Goal: Contribute content: Add original content to the website for others to see

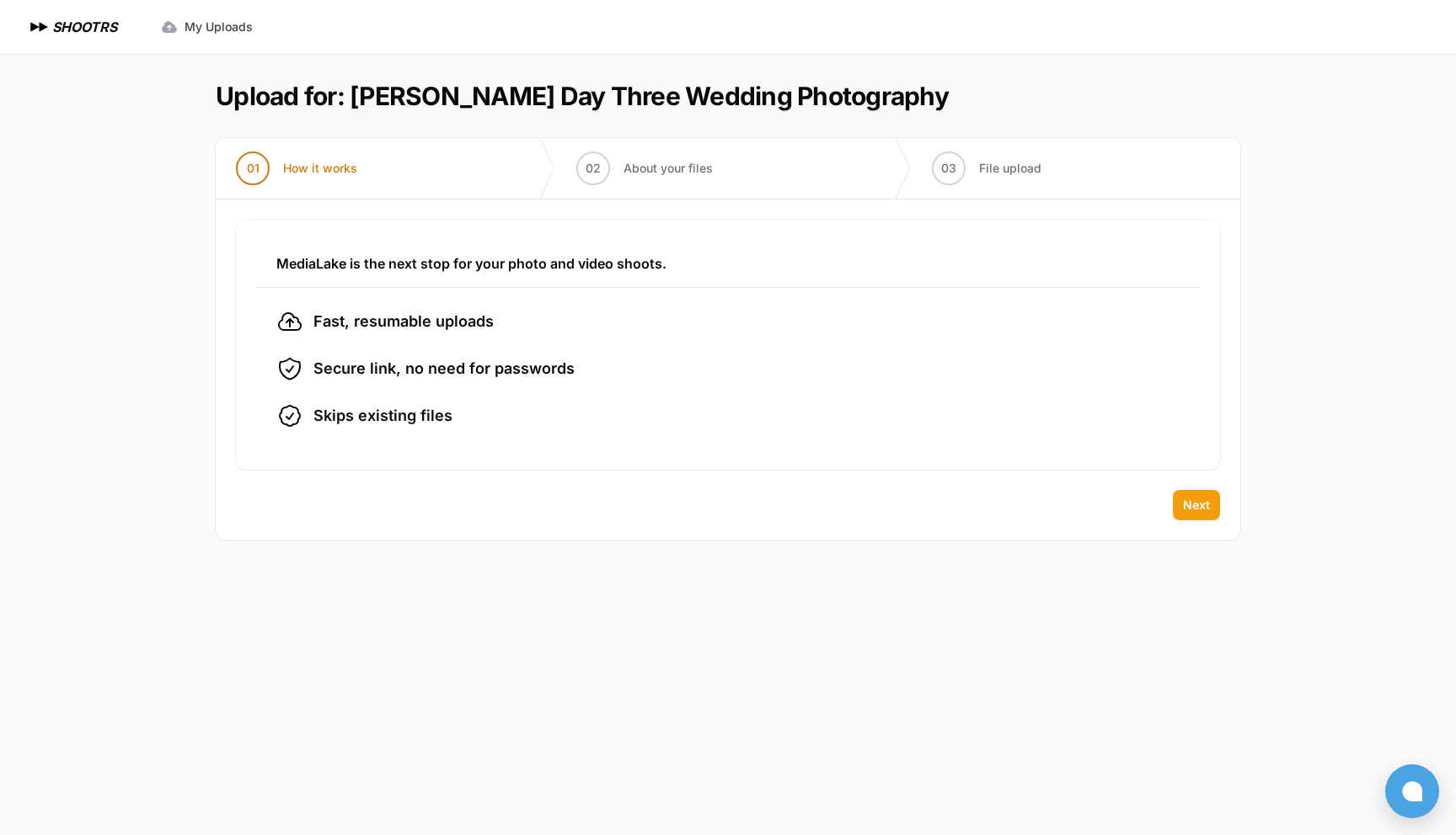
click at [1194, 510] on span "Next" at bounding box center [1196, 506] width 27 height 17
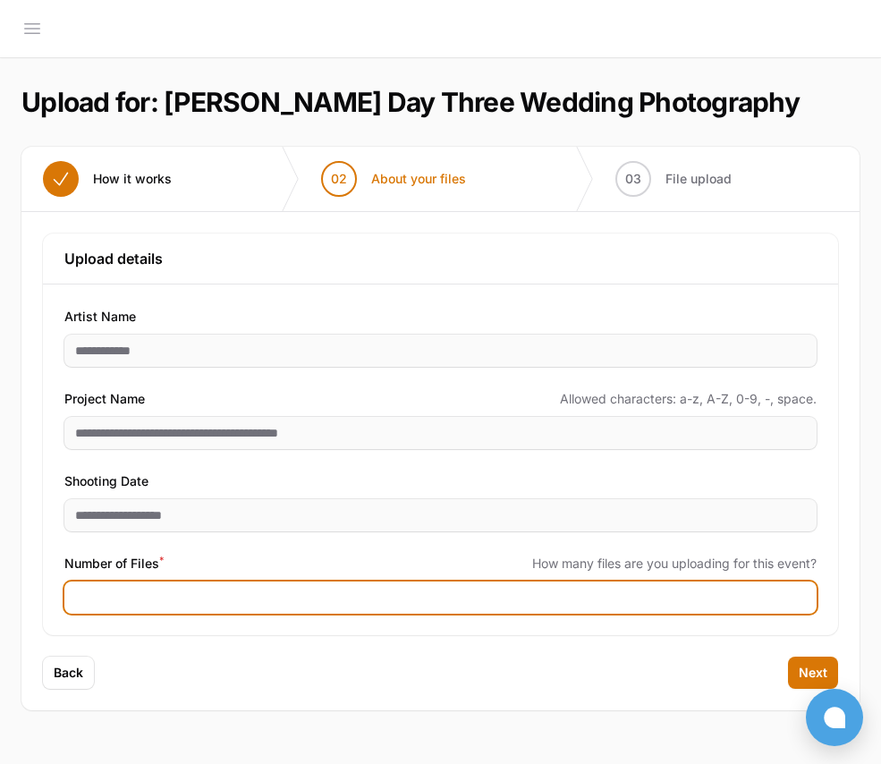
click at [124, 598] on input "Number of Files *" at bounding box center [440, 597] width 752 height 32
type input "****"
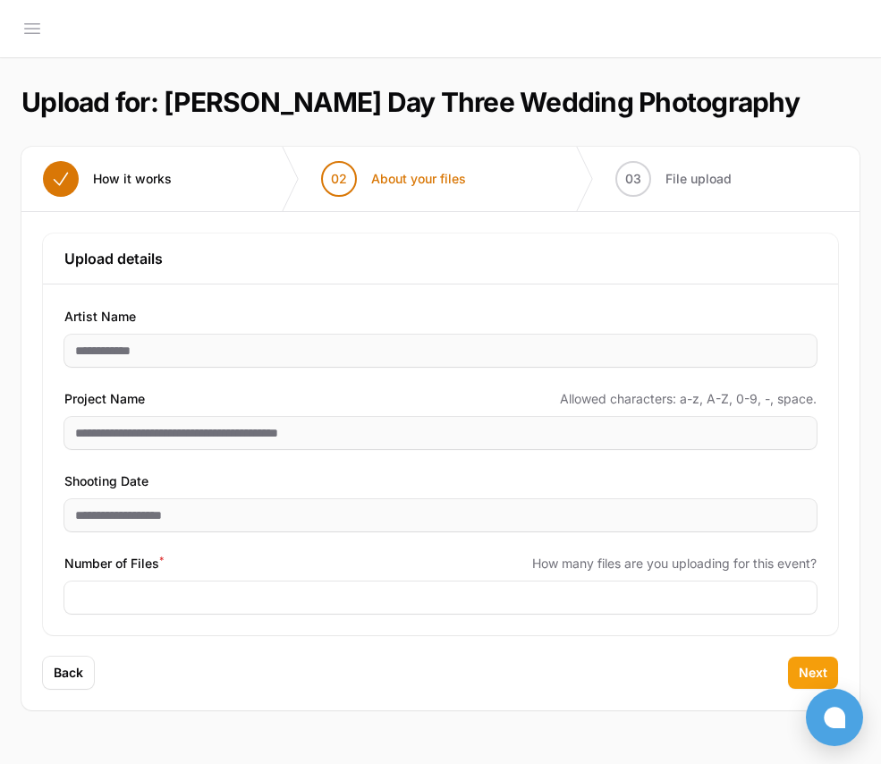
click at [812, 668] on span "Next" at bounding box center [813, 673] width 29 height 18
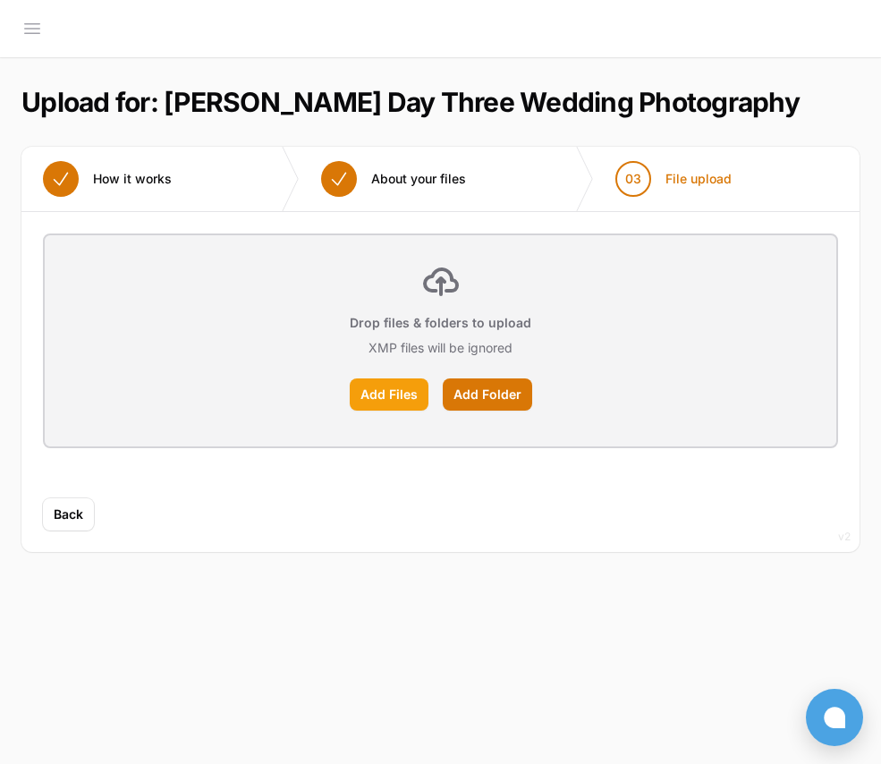
click at [396, 389] on label "Add Files" at bounding box center [389, 394] width 79 height 32
click at [0, 0] on input "Add Files" at bounding box center [0, 0] width 0 height 0
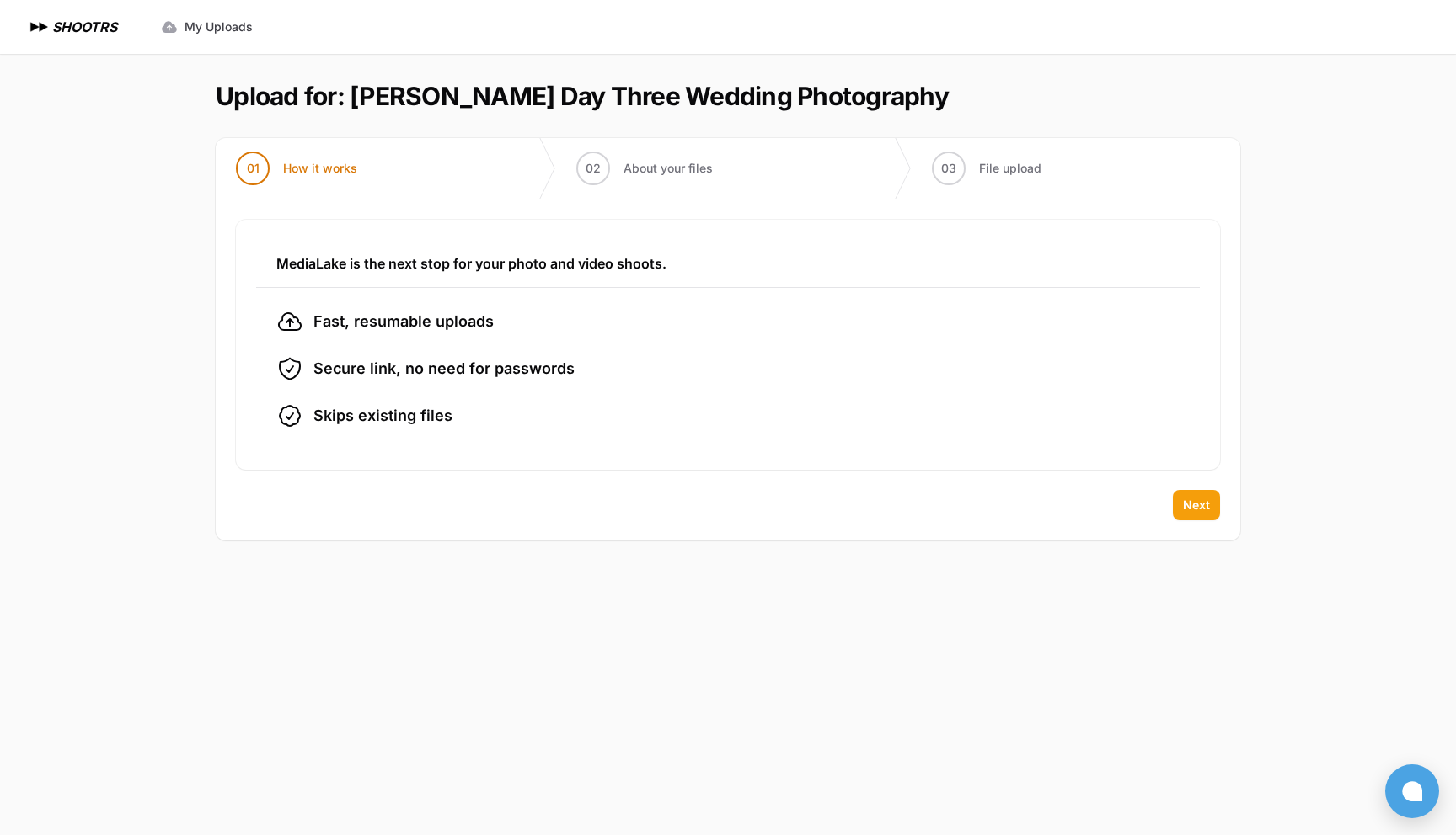
click at [1197, 505] on span "Next" at bounding box center [1196, 506] width 27 height 17
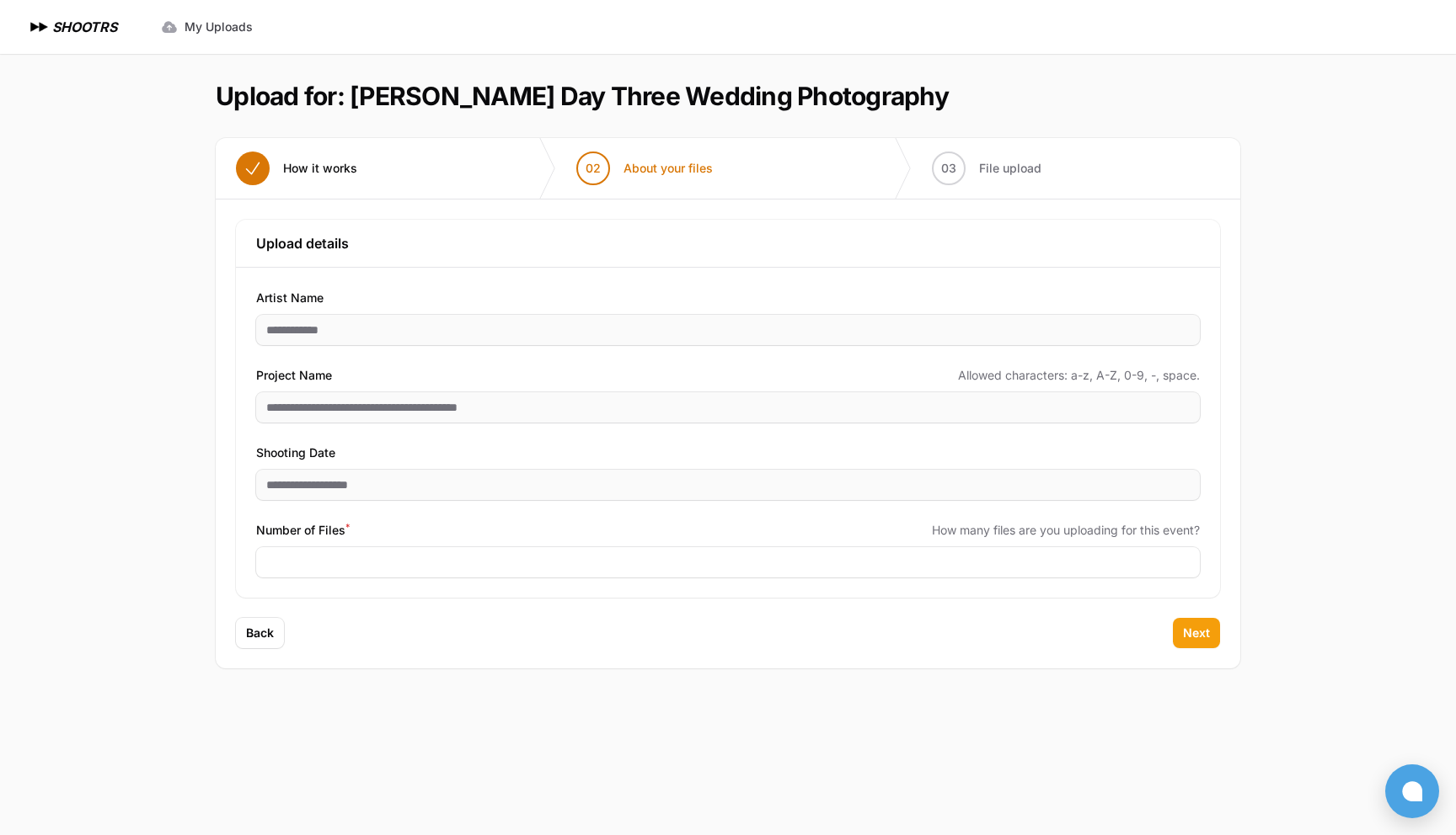
click at [1189, 634] on span "Next" at bounding box center [1196, 634] width 27 height 17
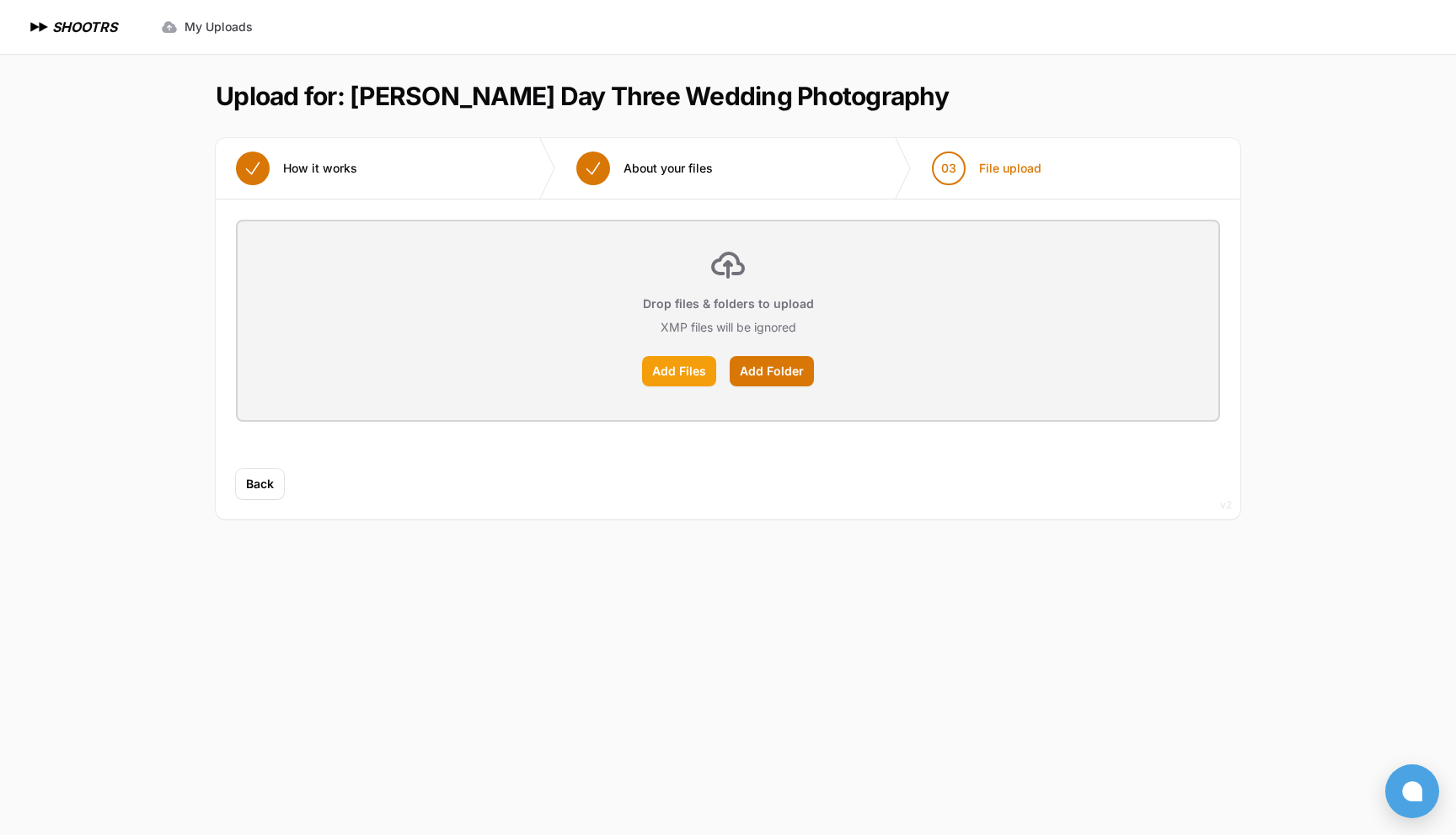
click at [667, 377] on label "Add Files" at bounding box center [679, 371] width 74 height 30
click at [0, 0] on input "Add Files" at bounding box center [0, 0] width 0 height 0
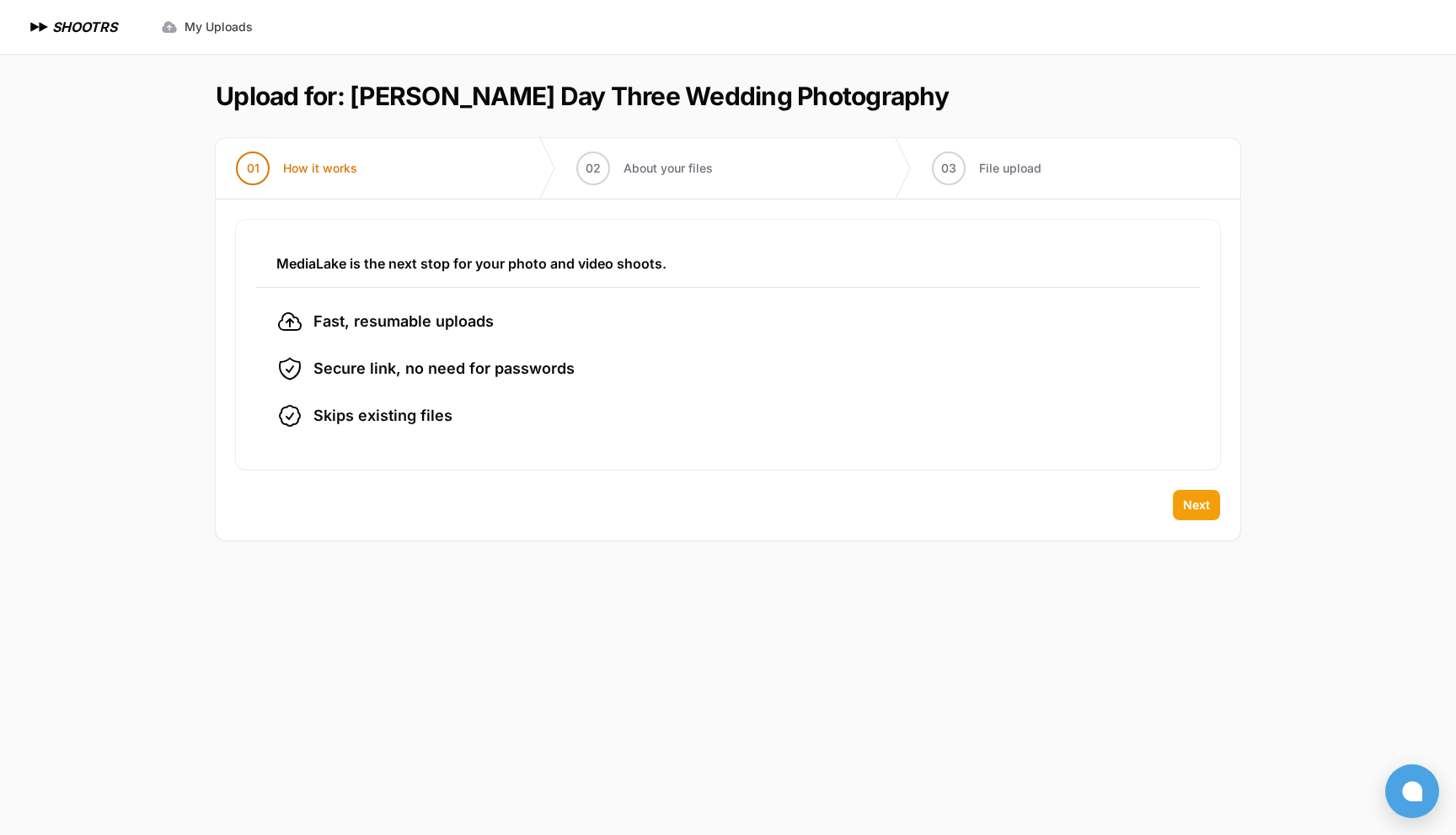
click at [1198, 506] on span "Next" at bounding box center [1196, 506] width 27 height 17
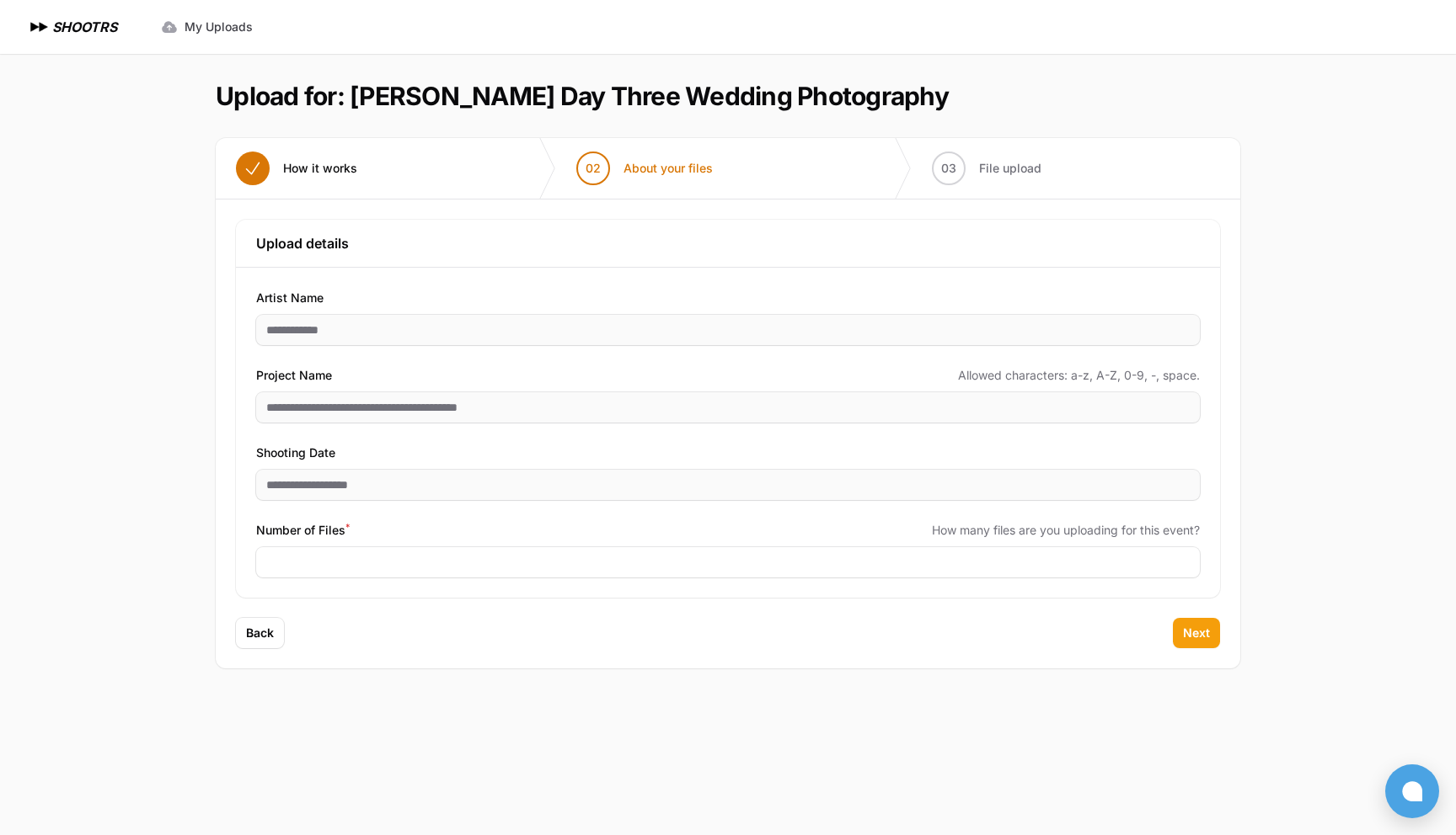
click at [1201, 639] on span "Next" at bounding box center [1196, 634] width 27 height 17
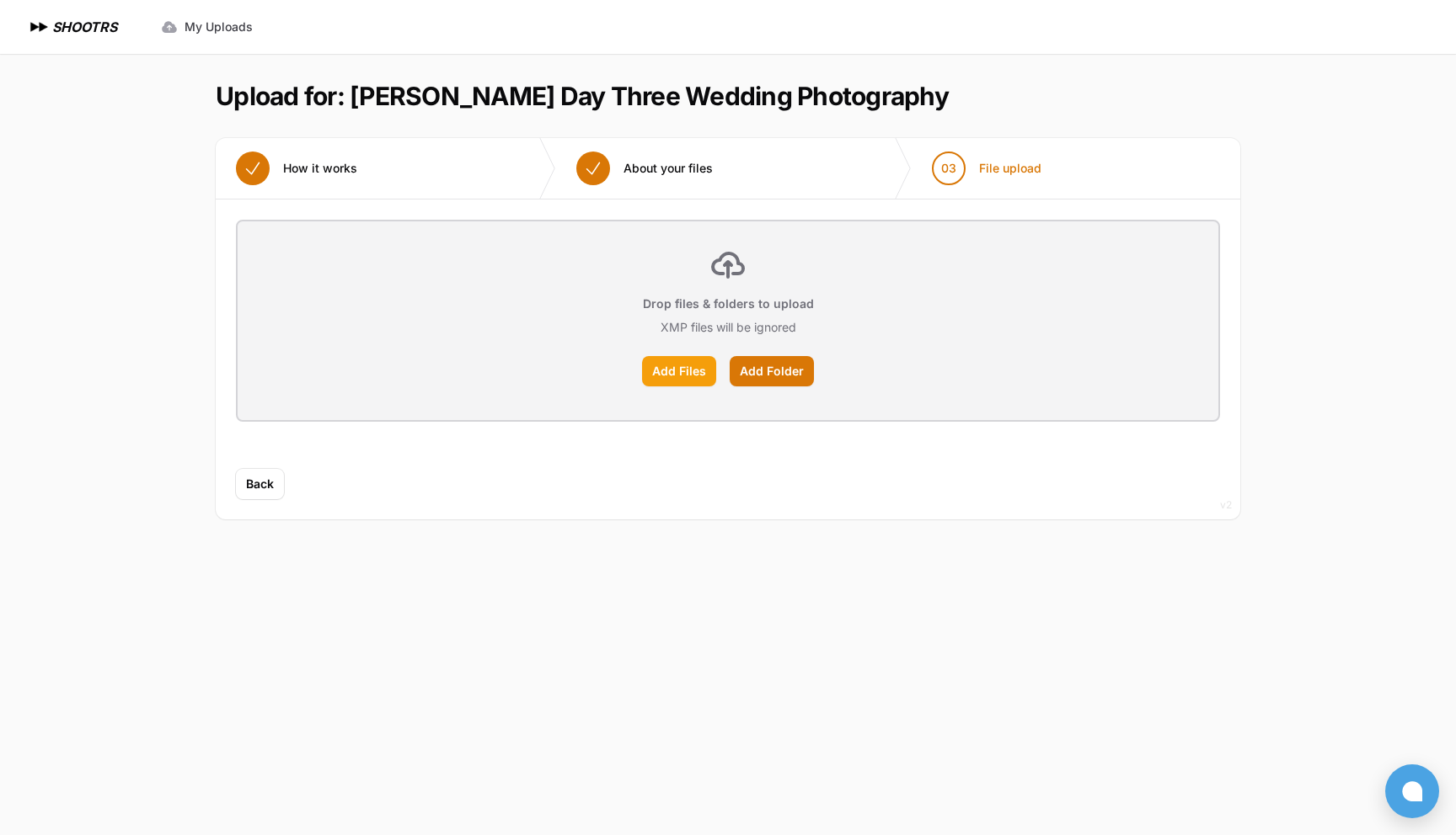
click at [693, 367] on label "Add Files" at bounding box center [679, 371] width 74 height 30
click at [0, 0] on input "Add Files" at bounding box center [0, 0] width 0 height 0
click at [1420, 36] on icon "button" at bounding box center [1420, 35] width 8 height 8
click at [670, 372] on label "Add Files" at bounding box center [679, 371] width 74 height 30
click at [0, 0] on input "Add Files" at bounding box center [0, 0] width 0 height 0
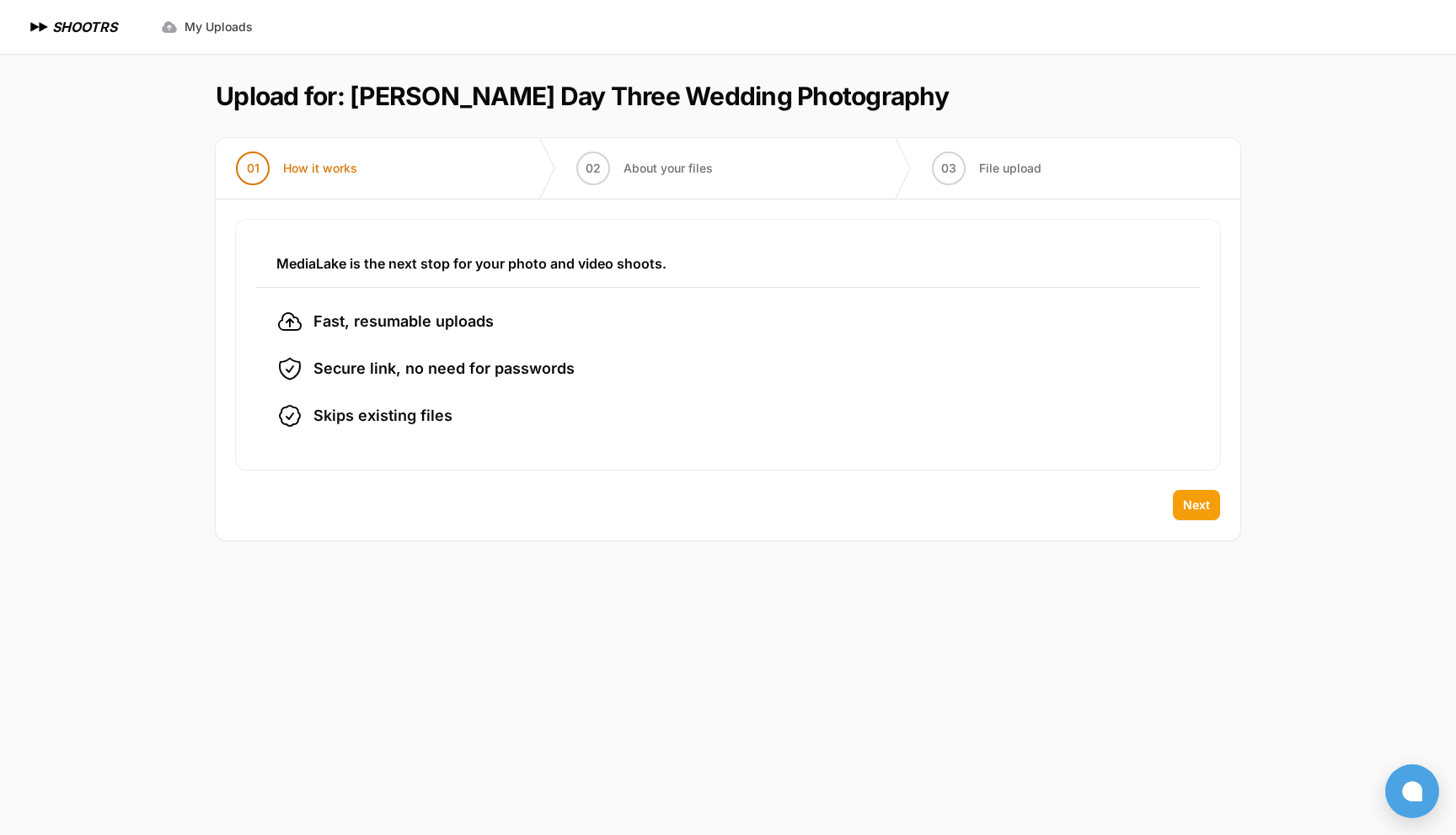
click at [1189, 506] on span "Next" at bounding box center [1196, 506] width 27 height 17
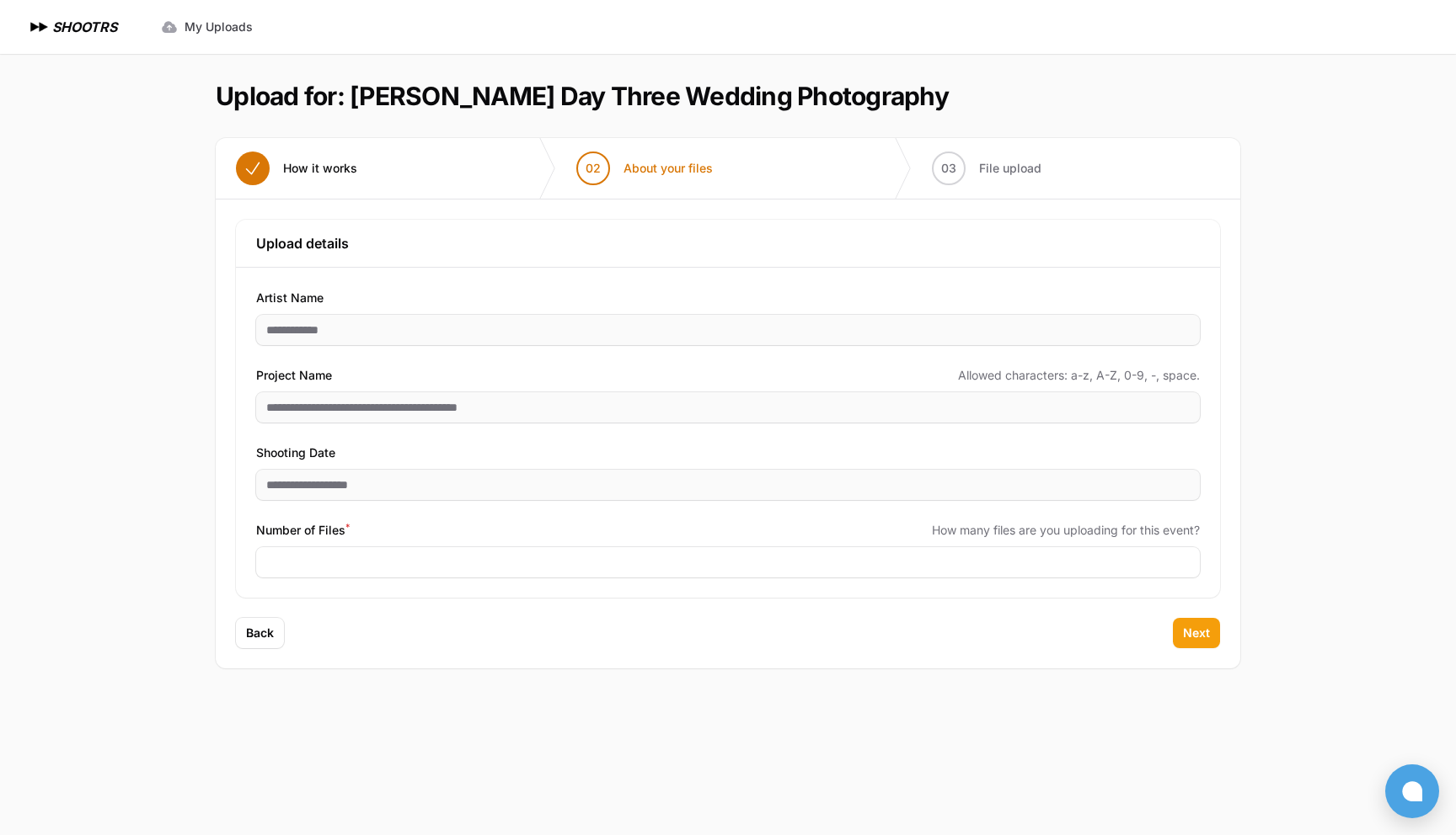
click at [1199, 640] on span "Next" at bounding box center [1196, 634] width 27 height 17
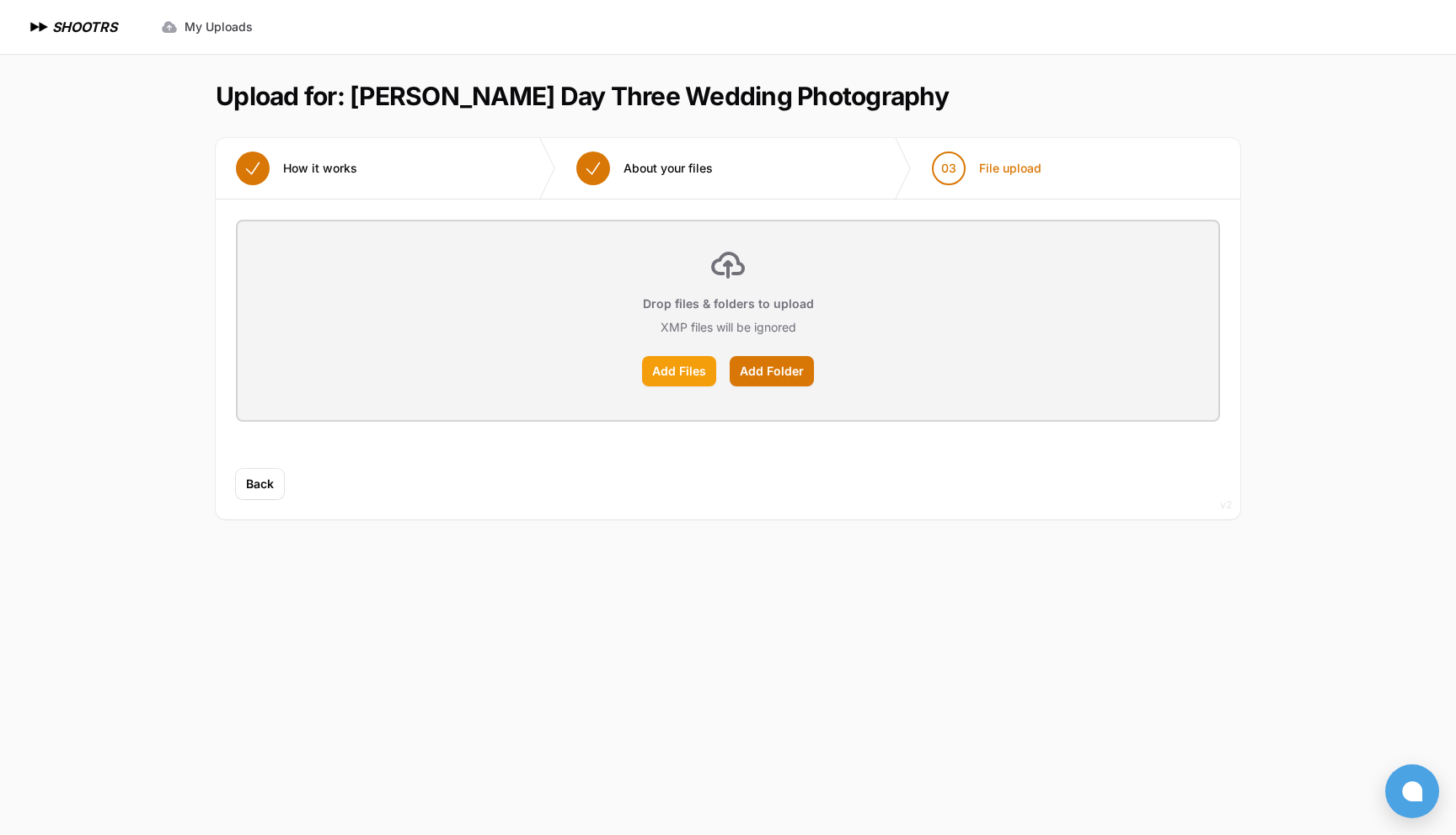
click at [674, 372] on label "Add Files" at bounding box center [679, 371] width 74 height 30
click at [0, 0] on input "Add Files" at bounding box center [0, 0] width 0 height 0
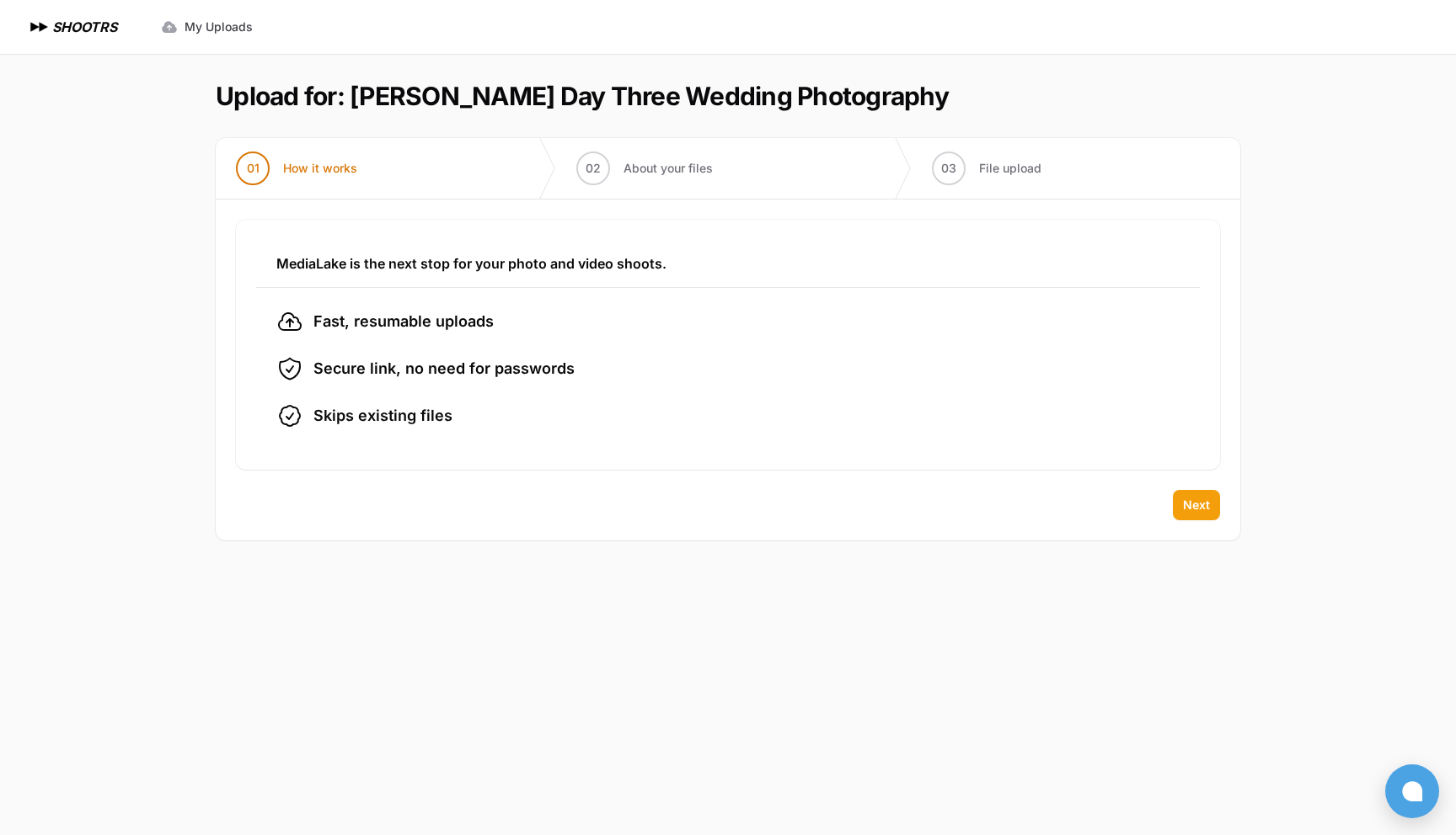
click at [1197, 501] on span "Next" at bounding box center [1196, 506] width 27 height 17
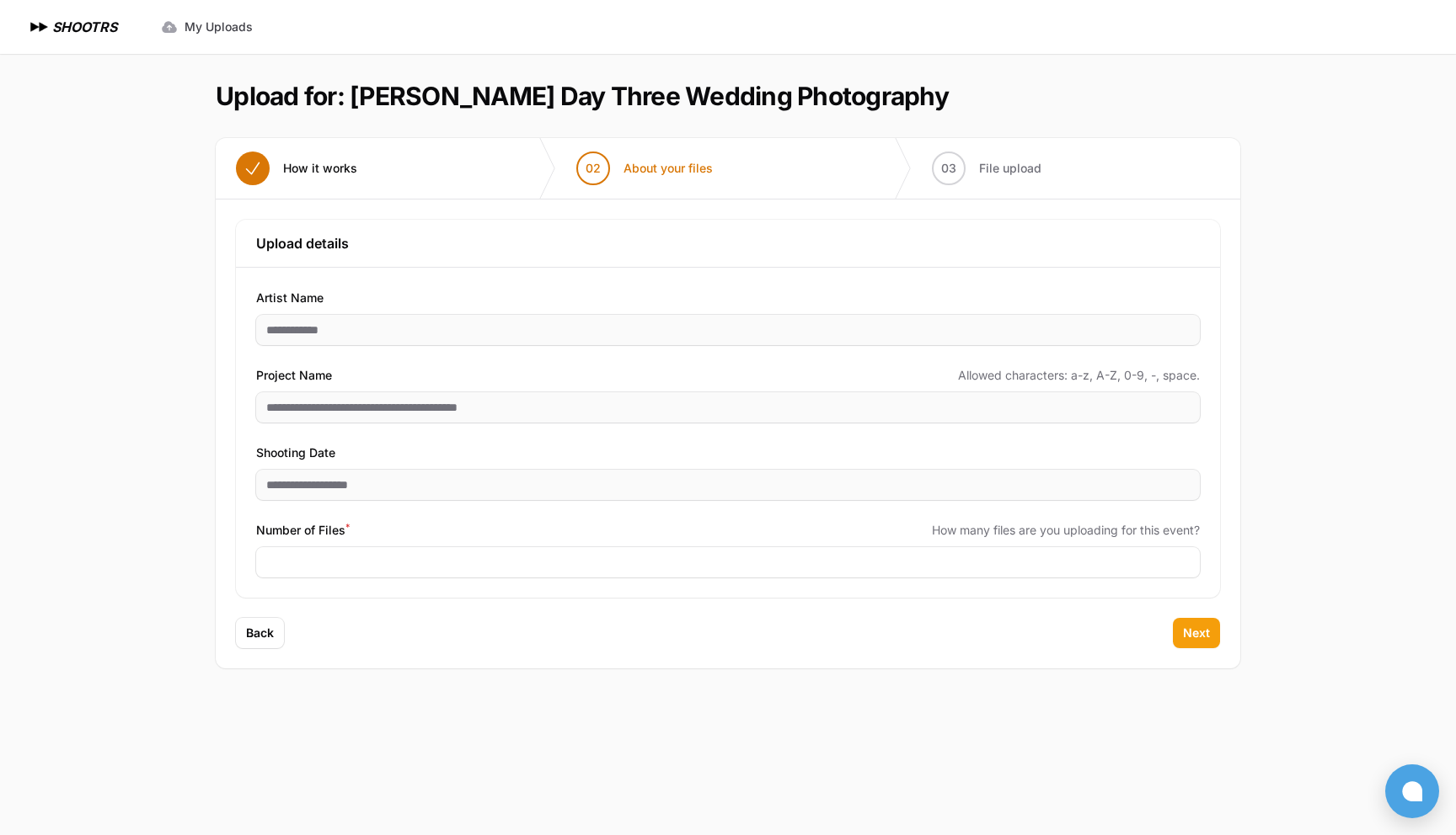
click at [1187, 629] on span "Next" at bounding box center [1196, 634] width 27 height 17
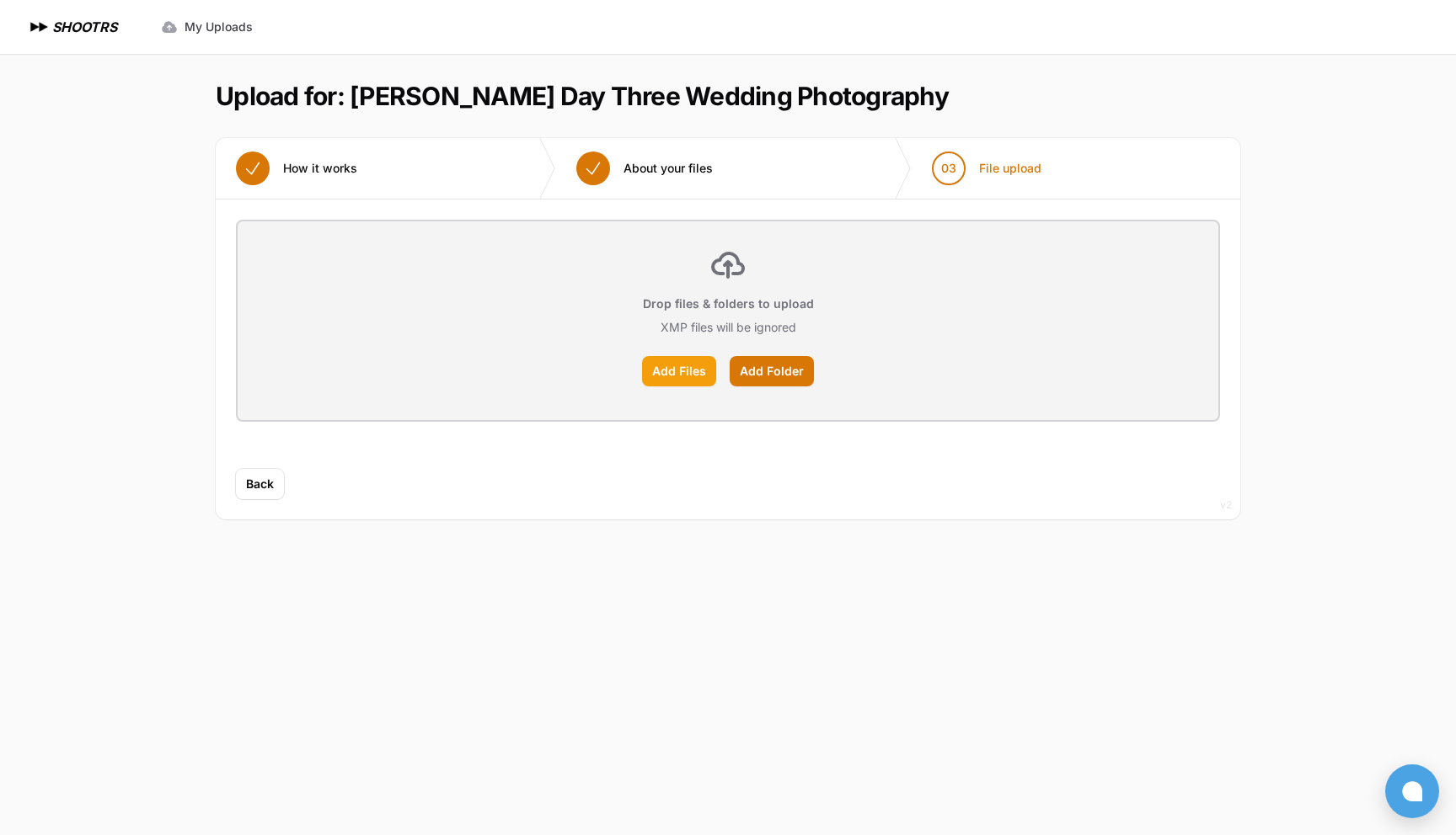
click at [672, 371] on label "Add Files" at bounding box center [679, 371] width 74 height 30
click at [0, 0] on input "Add Files" at bounding box center [0, 0] width 0 height 0
